Goal: Transaction & Acquisition: Purchase product/service

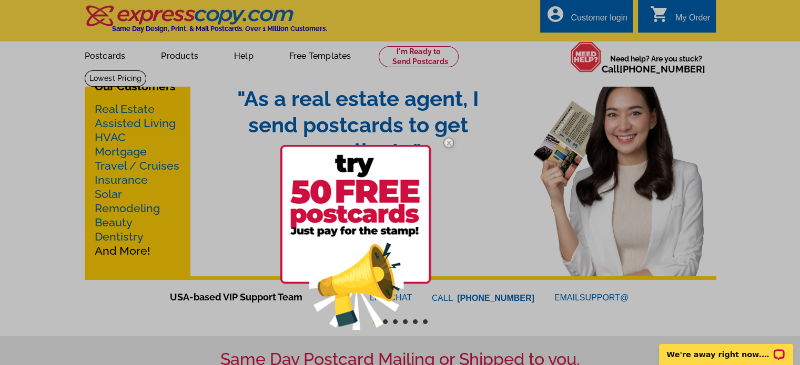
click at [452, 143] on img at bounding box center [448, 143] width 31 height 31
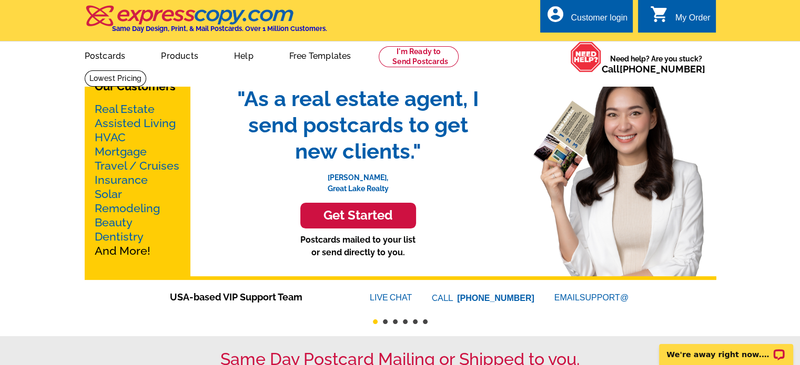
click at [137, 114] on link "Real Estate" at bounding box center [125, 109] width 60 height 13
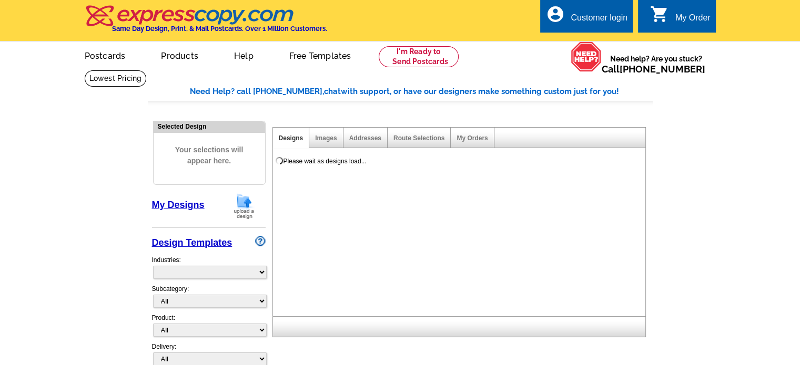
select select "785"
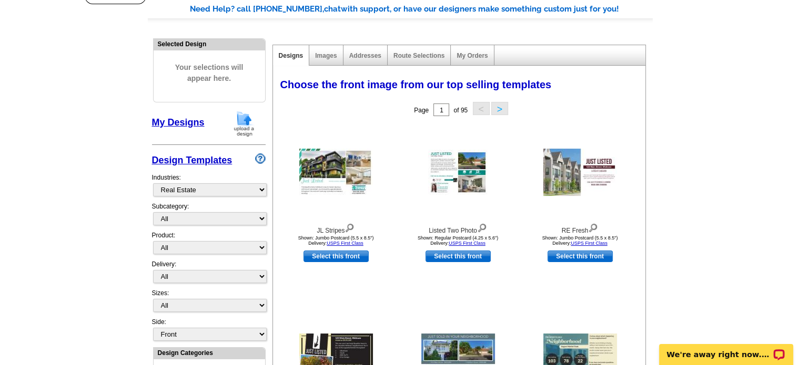
scroll to position [105, 0]
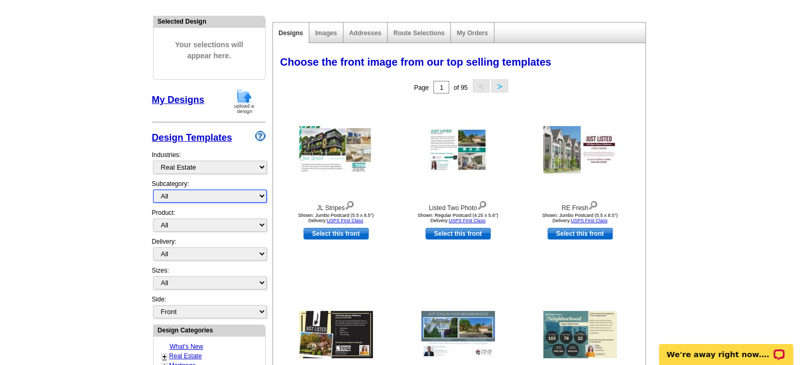
click at [180, 195] on select "All RE/MAX® Referrals Keller Williams® Berkshire Hathaway Home Services Century…" at bounding box center [210, 196] width 114 height 13
click at [95, 190] on main "Need Help? call 800-260-5887, chat with support, or have our designers make som…" at bounding box center [400, 356] width 800 height 782
click at [191, 217] on div "Product: All Postcards Letters and flyers Business Cards Door Hangers Greeting …" at bounding box center [209, 222] width 114 height 29
click at [191, 222] on select "All Postcards Letters and flyers Business Cards Door Hangers Greeting Cards" at bounding box center [210, 225] width 114 height 13
select select "2"
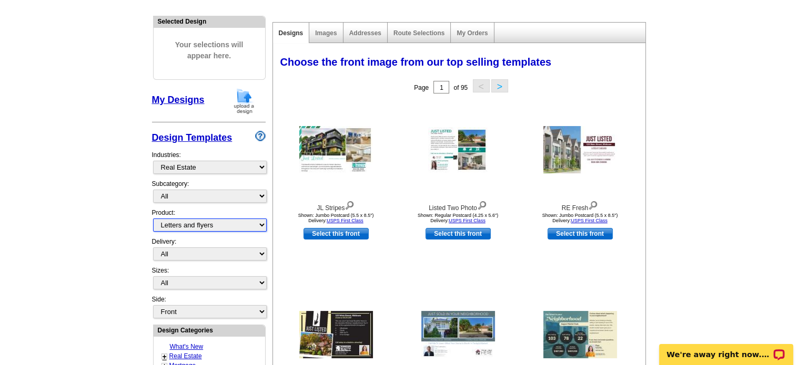
click at [153, 219] on select "All Postcards Letters and flyers Business Cards Door Hangers Greeting Cards" at bounding box center [210, 225] width 114 height 13
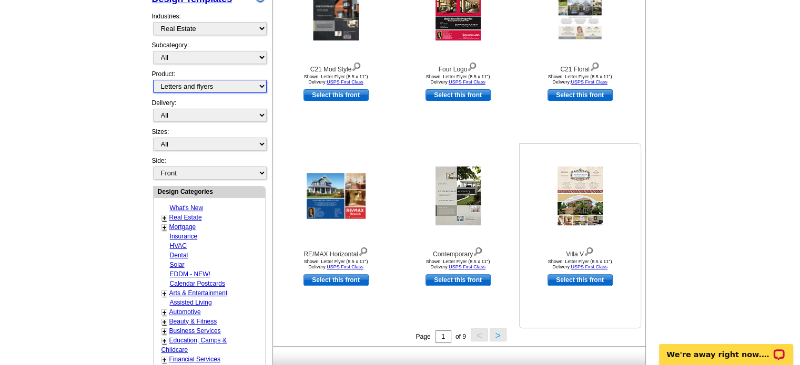
scroll to position [263, 0]
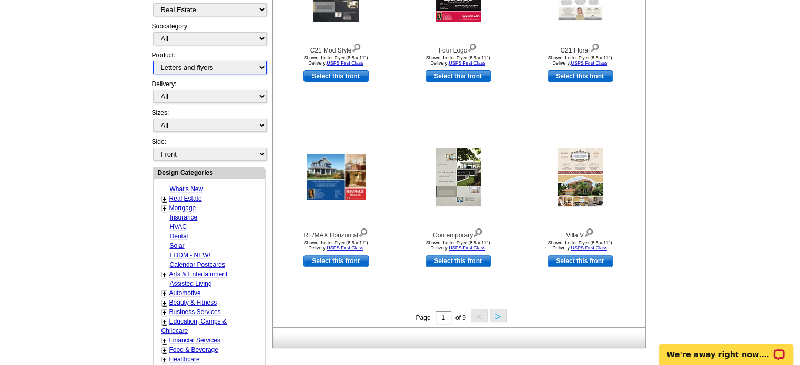
click at [496, 319] on button ">" at bounding box center [498, 316] width 17 height 13
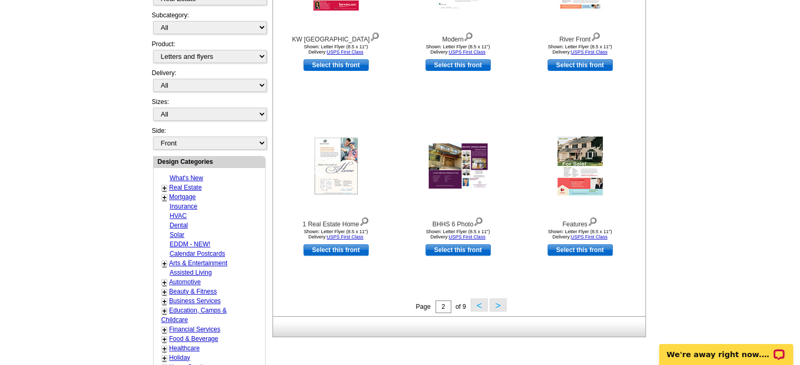
scroll to position [260, 0]
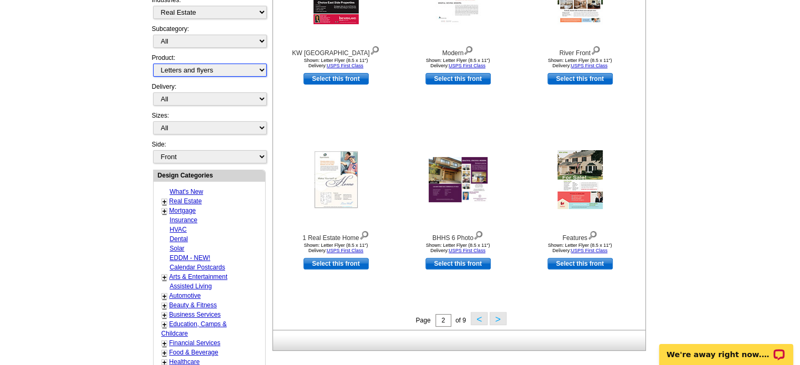
click at [198, 64] on select "All Postcards Letters and flyers Business Cards Door Hangers Greeting Cards" at bounding box center [210, 70] width 114 height 13
click at [48, 91] on main "Need Help? call 800-260-5887, chat with support, or have our designers make som…" at bounding box center [400, 201] width 800 height 782
click at [332, 265] on link "Select this front" at bounding box center [335, 264] width 65 height 12
select select "6"
select select "back"
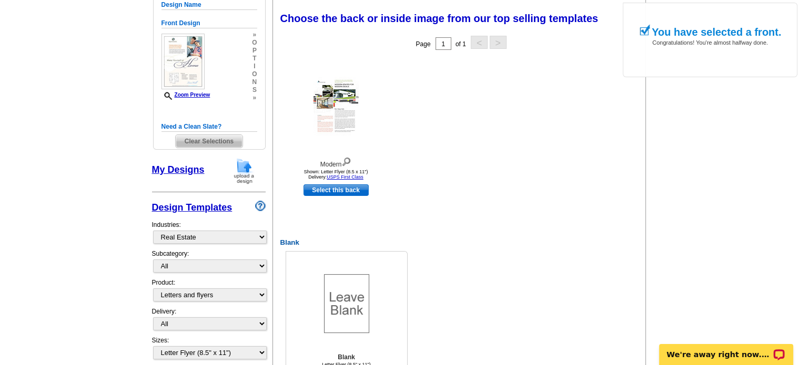
scroll to position [158, 0]
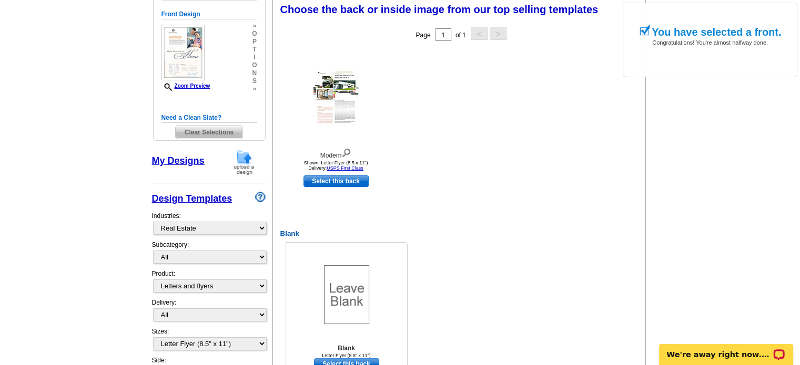
click at [353, 302] on img at bounding box center [346, 295] width 45 height 59
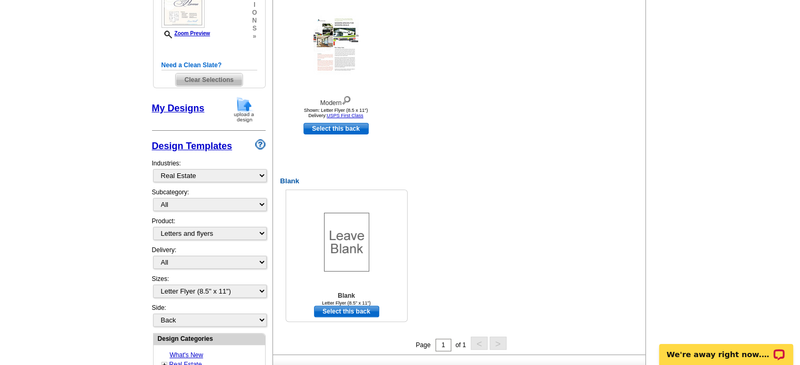
click at [353, 315] on link "Select this back" at bounding box center [346, 312] width 65 height 12
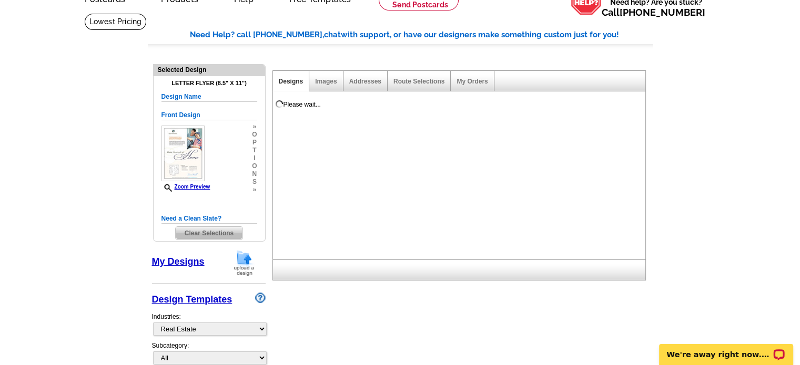
scroll to position [53, 0]
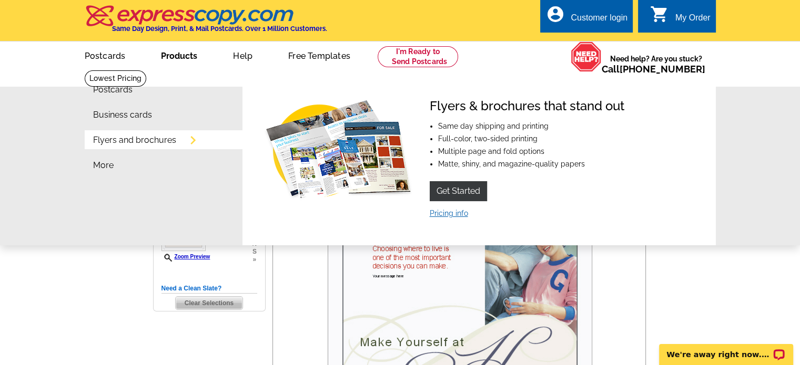
click at [448, 215] on link "Pricing info" at bounding box center [449, 213] width 38 height 8
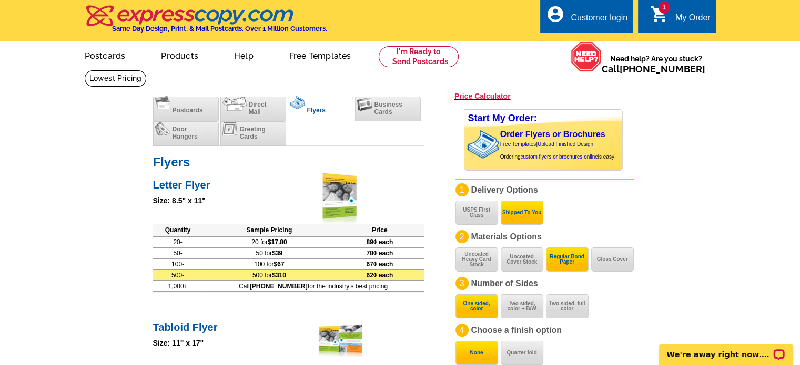
click at [281, 274] on td "500 for $310" at bounding box center [269, 275] width 133 height 11
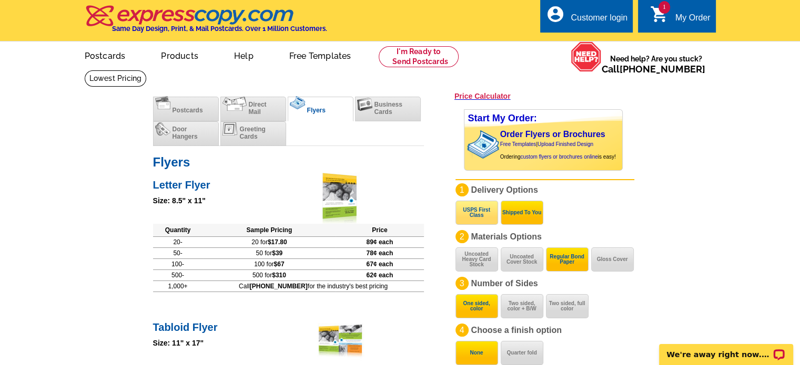
click at [463, 221] on button "USPS First Class" at bounding box center [476, 213] width 43 height 24
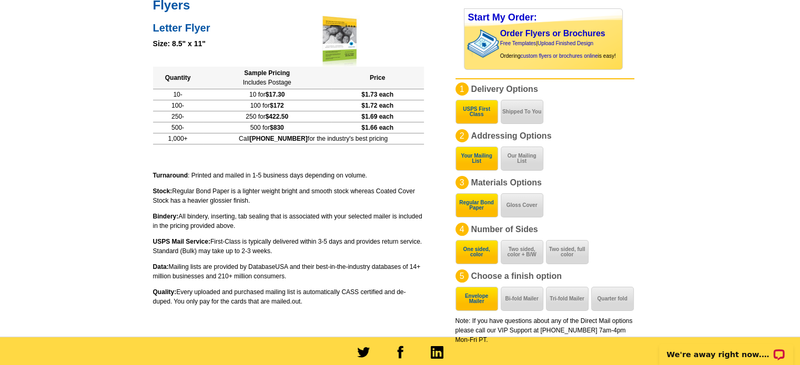
scroll to position [158, 0]
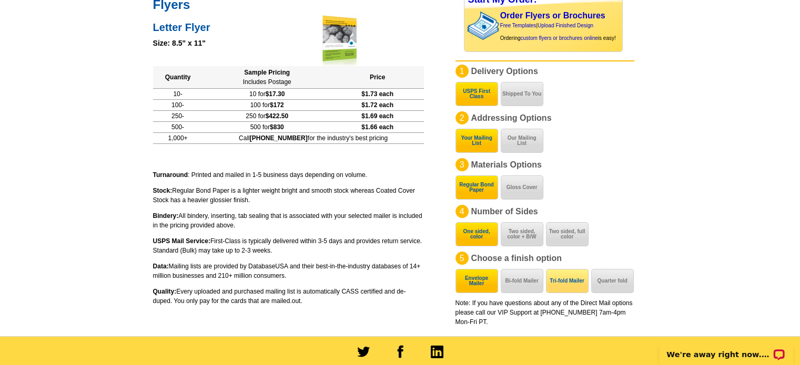
click at [564, 285] on button "Tri-fold Mailer" at bounding box center [567, 281] width 43 height 24
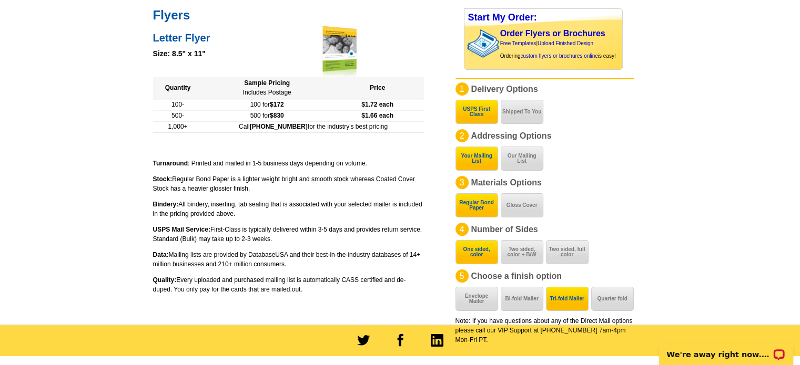
scroll to position [105, 0]
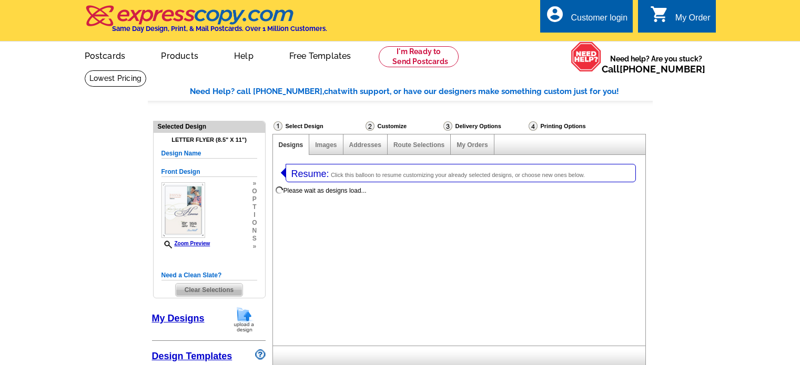
select select
select select "2"
select select "6"
select select "back"
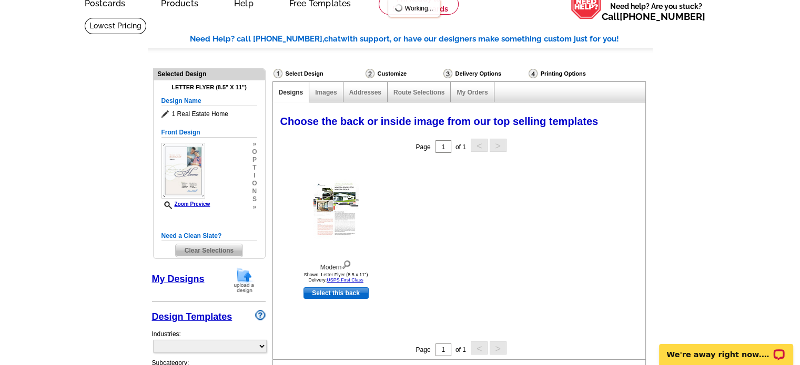
select select "785"
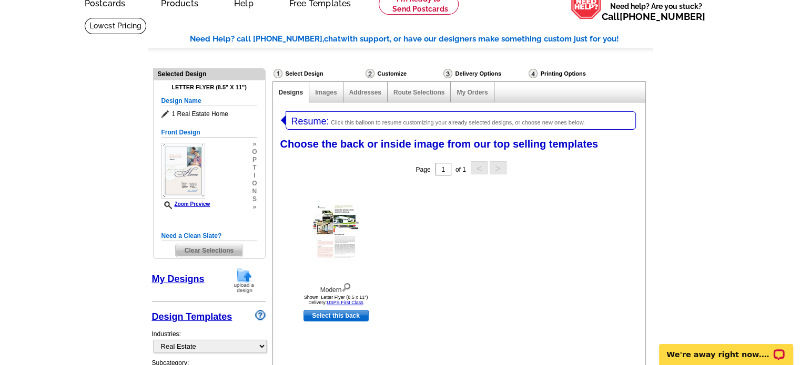
scroll to position [210, 0]
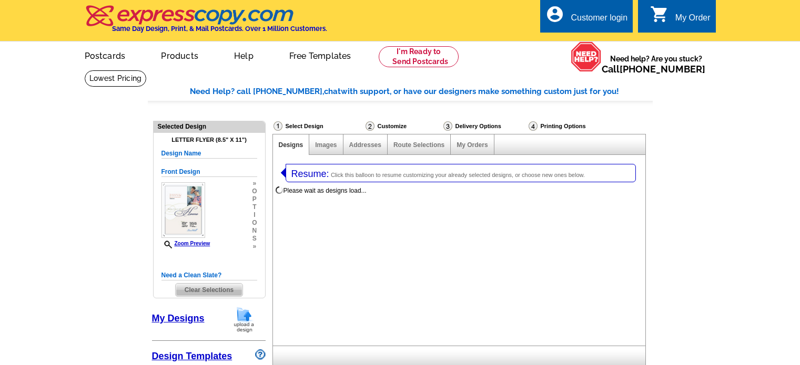
select select
select select "2"
select select "6"
select select "back"
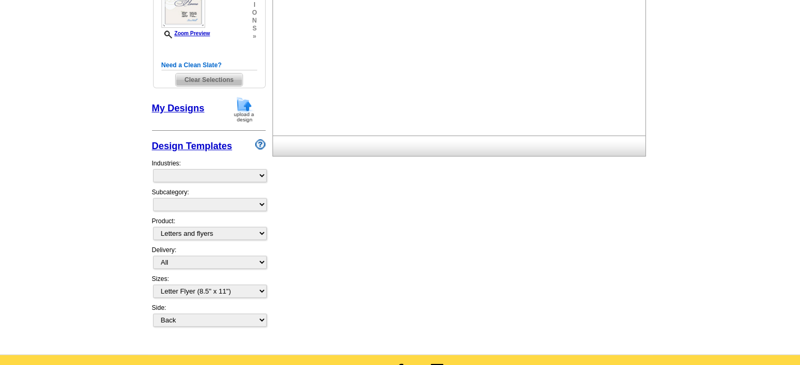
select select "785"
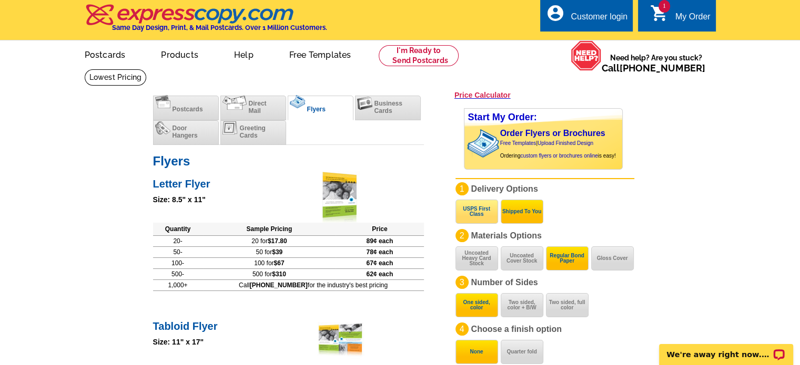
click at [481, 207] on button "USPS First Class" at bounding box center [476, 212] width 43 height 24
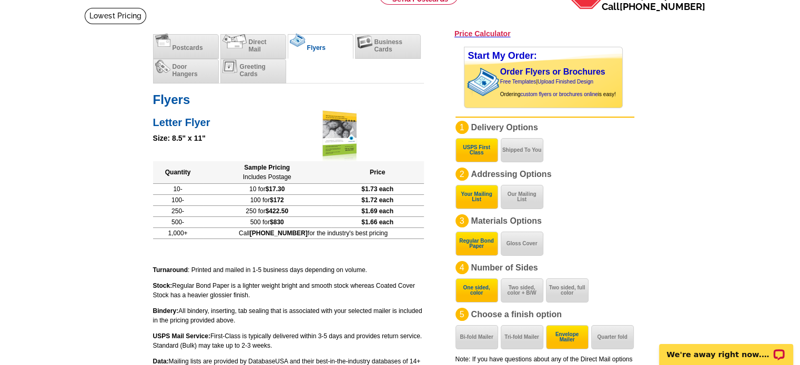
scroll to position [106, 0]
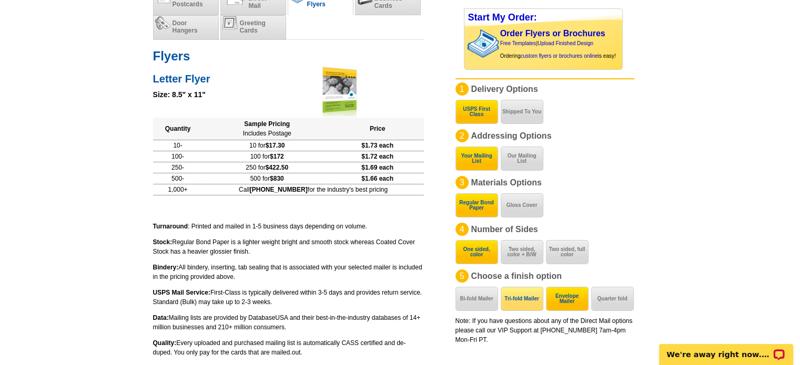
click at [522, 298] on button "Tri-fold Mailer" at bounding box center [522, 299] width 43 height 24
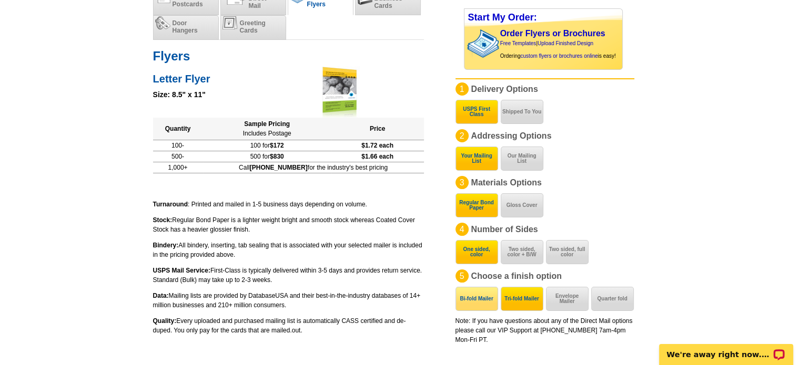
click at [465, 308] on button "Bi-fold Mailer" at bounding box center [476, 299] width 43 height 24
click at [525, 306] on button "Tri-fold Mailer" at bounding box center [522, 299] width 43 height 24
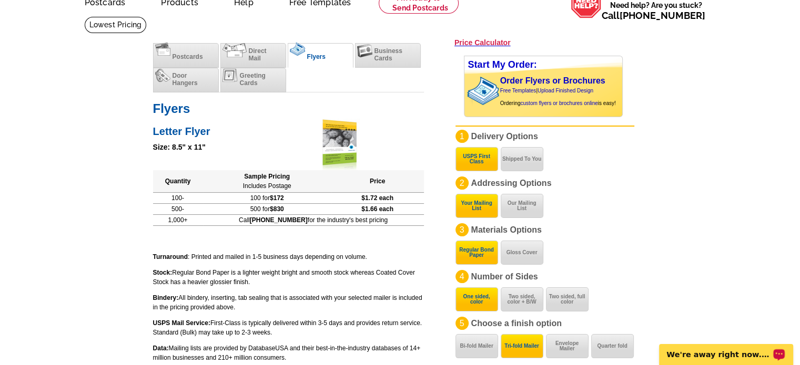
scroll to position [0, 0]
